Goal: Information Seeking & Learning: Stay updated

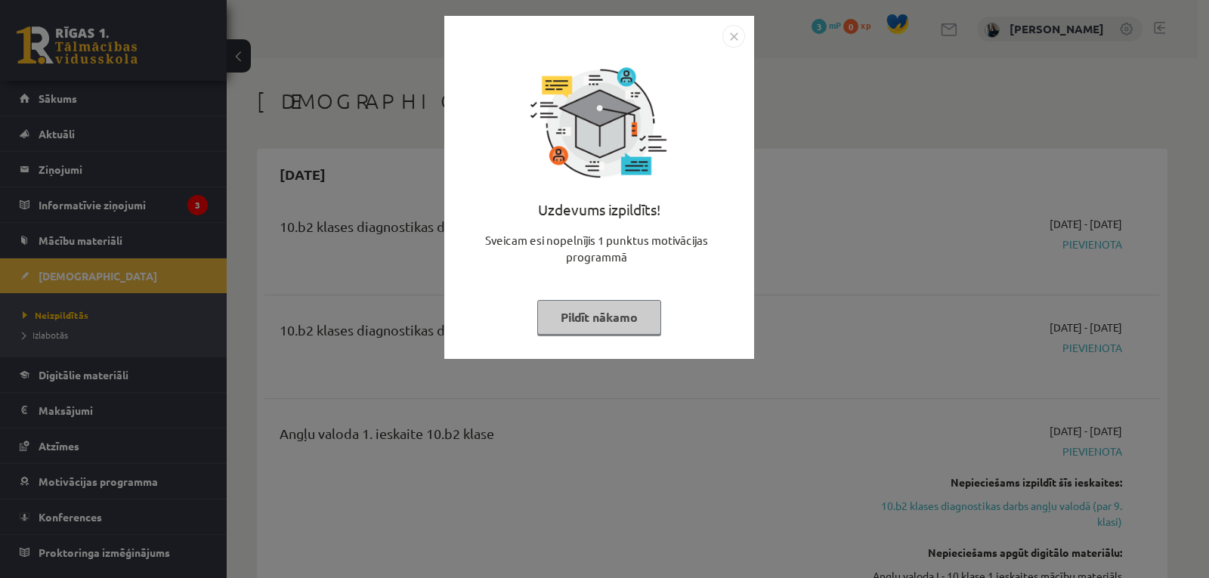
click at [606, 312] on button "Pildīt nākamo" at bounding box center [599, 317] width 124 height 35
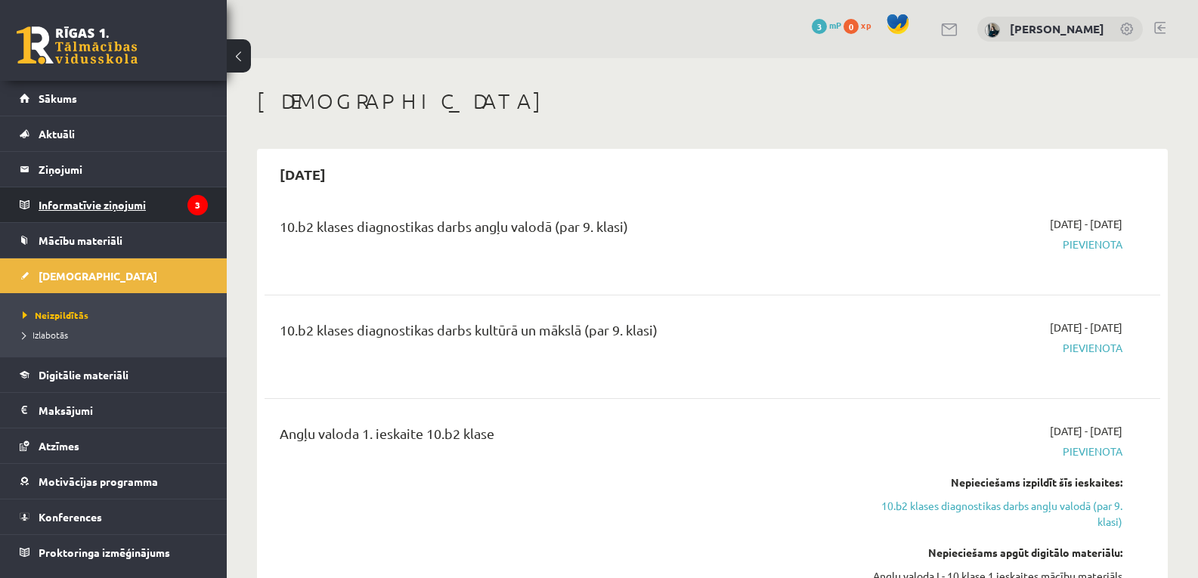
click at [173, 212] on legend "Informatīvie ziņojumi 3" at bounding box center [123, 204] width 169 height 35
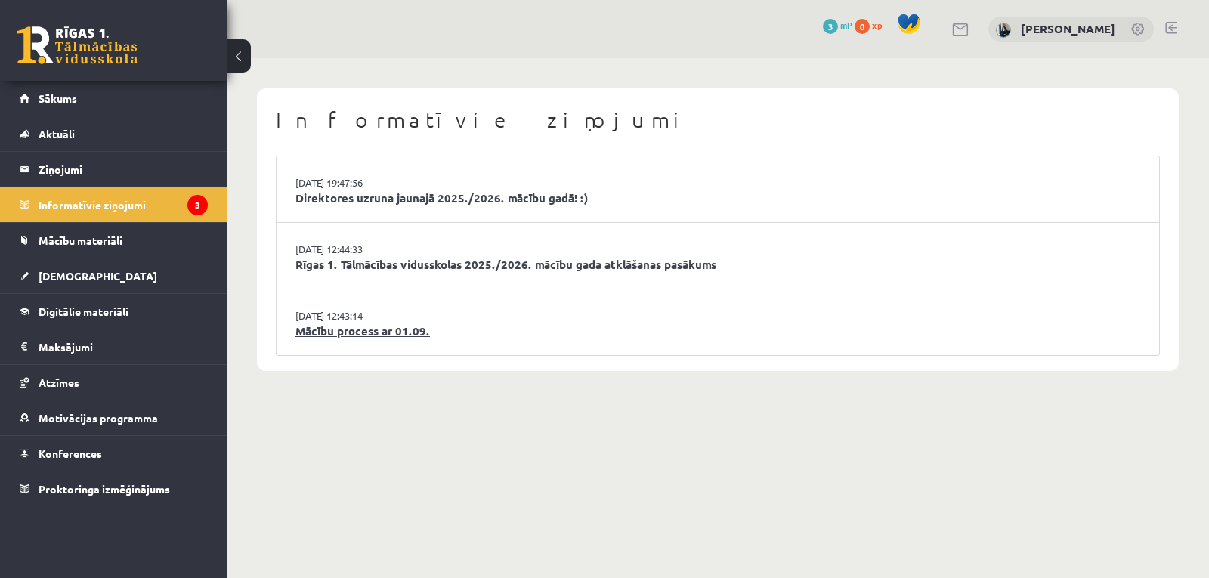
click at [363, 338] on link "Mācību process ar 01.09." at bounding box center [718, 331] width 845 height 17
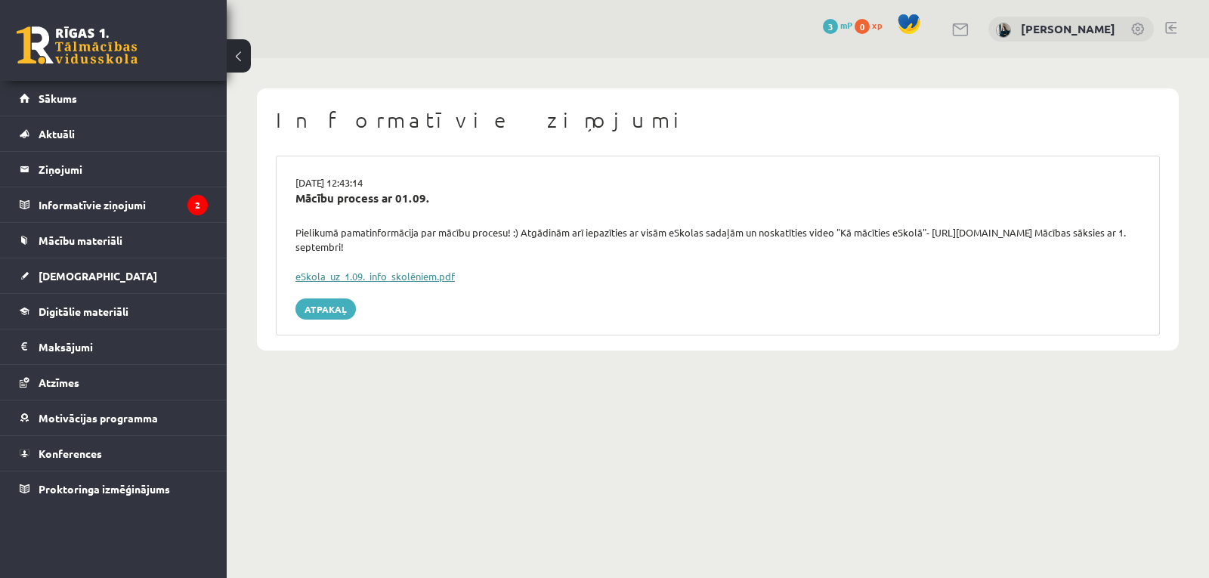
click at [381, 274] on link "eSkola_uz_1.09._info_skolēniem.pdf" at bounding box center [375, 276] width 159 height 13
click at [186, 207] on legend "Informatīvie ziņojumi 2" at bounding box center [123, 204] width 169 height 35
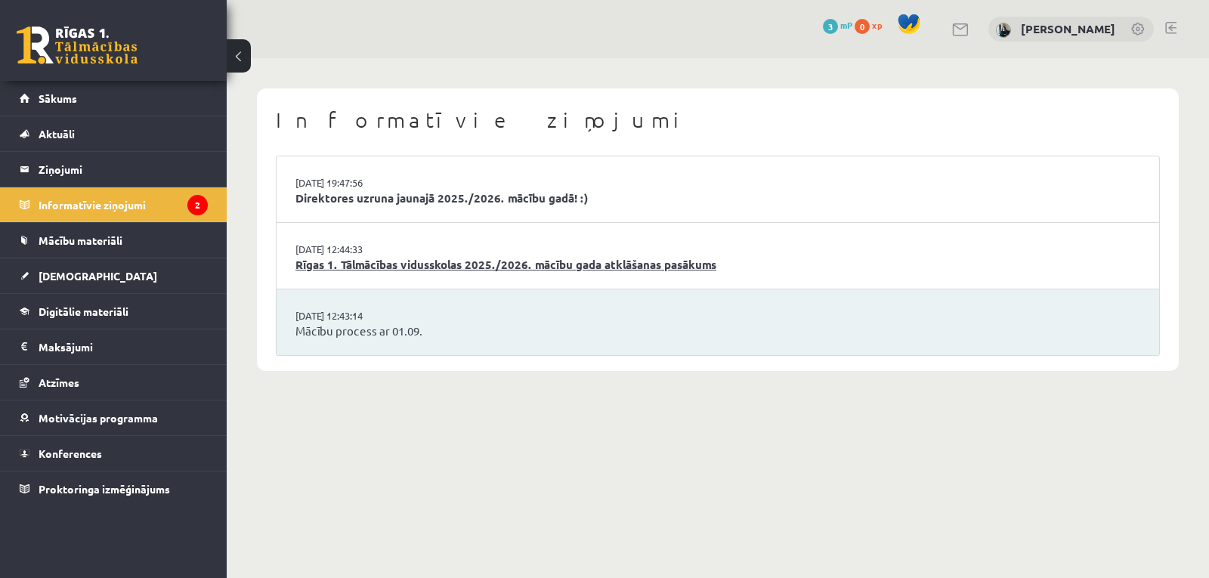
click at [358, 261] on link "Rīgas 1. Tālmācības vidusskolas 2025./2026. mācību gada atklāšanas pasākums" at bounding box center [718, 264] width 845 height 17
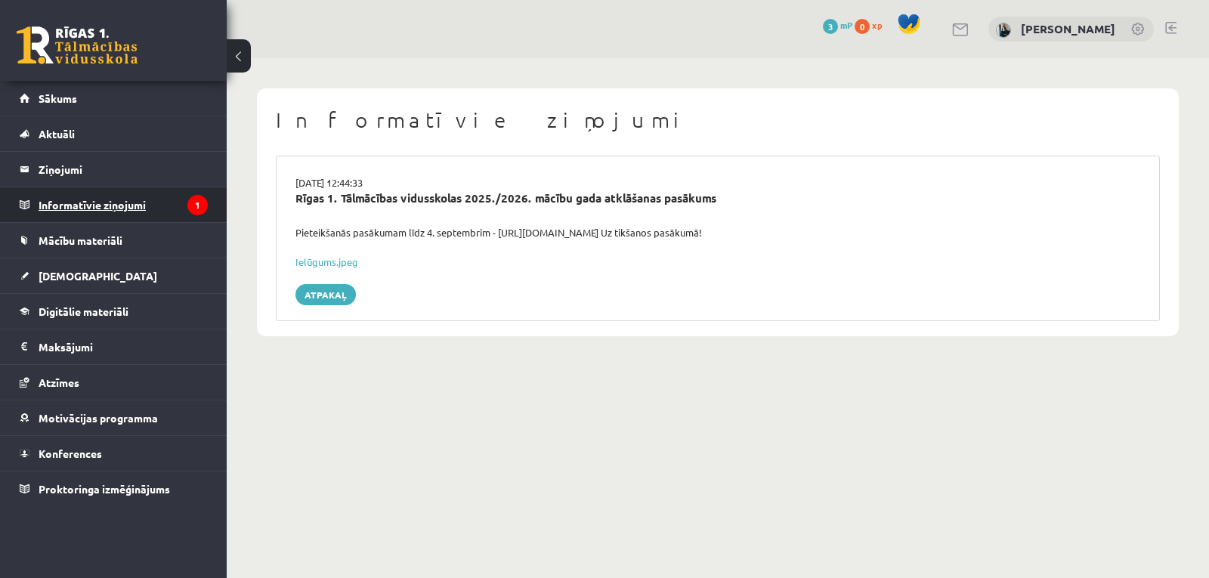
click at [181, 204] on legend "Informatīvie ziņojumi 1" at bounding box center [123, 204] width 169 height 35
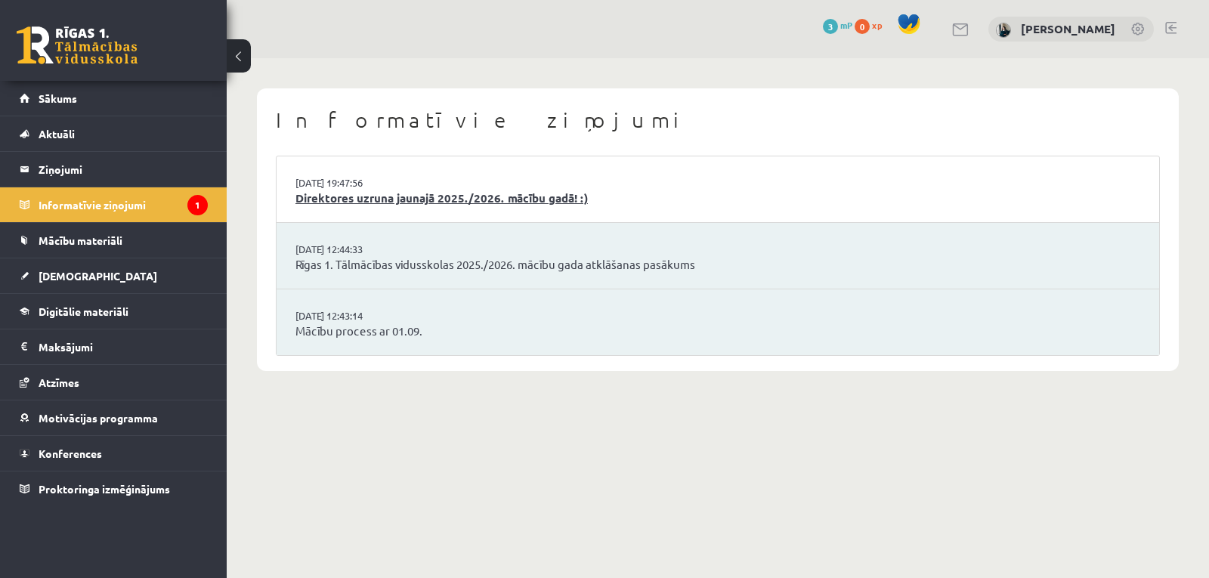
click at [382, 197] on link "Direktores uzruna jaunajā 2025./2026. mācību gadā! :)" at bounding box center [718, 198] width 845 height 17
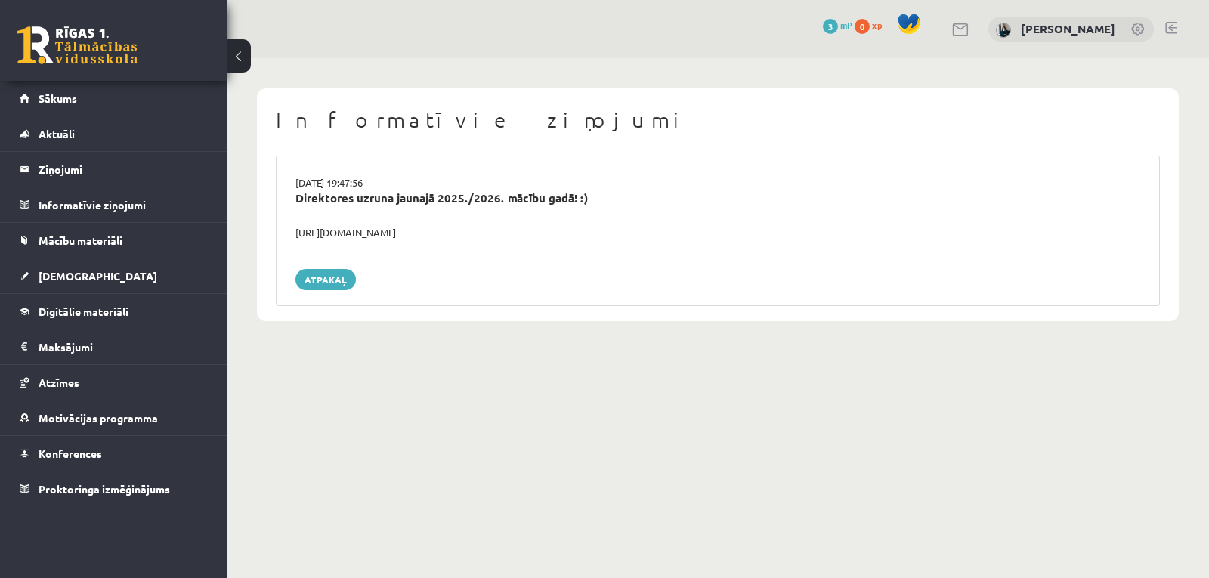
click at [296, 228] on div "https://youtube.com/shorts/lM8RsWyzCn4" at bounding box center [718, 232] width 868 height 15
click at [351, 233] on div "https://youtube.com/shorts/lM8RsWyzCn4" at bounding box center [718, 232] width 868 height 15
drag, startPoint x: 292, startPoint y: 231, endPoint x: 531, endPoint y: 228, distance: 239.6
click at [531, 228] on div "https://youtube.com/shorts/lM8RsWyzCn4" at bounding box center [718, 232] width 868 height 15
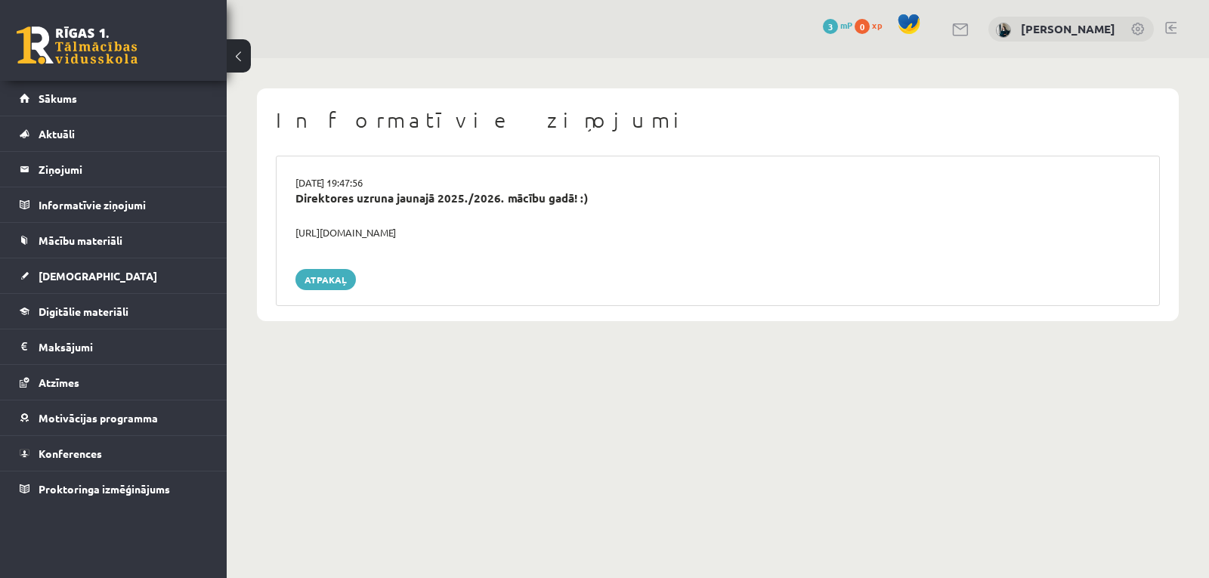
copy div "https://youtube.com/shorts/lM8RsWyzCn4"
click at [424, 341] on div "Informatīvie ziņojumi 29.08.2025 19:47:56 Direktores uzruna jaunajā 2025./2026.…" at bounding box center [718, 204] width 983 height 293
